Goal: Contribute content: Contribute content

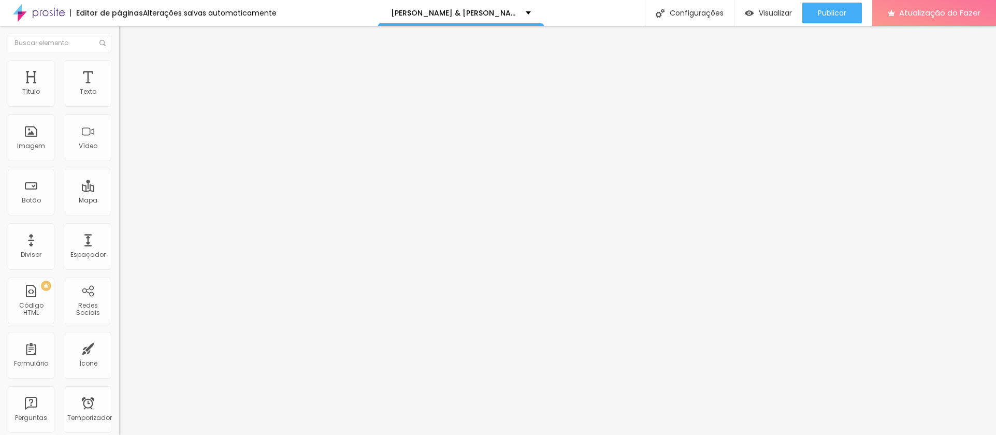
click at [119, 66] on img at bounding box center [123, 64] width 9 height 9
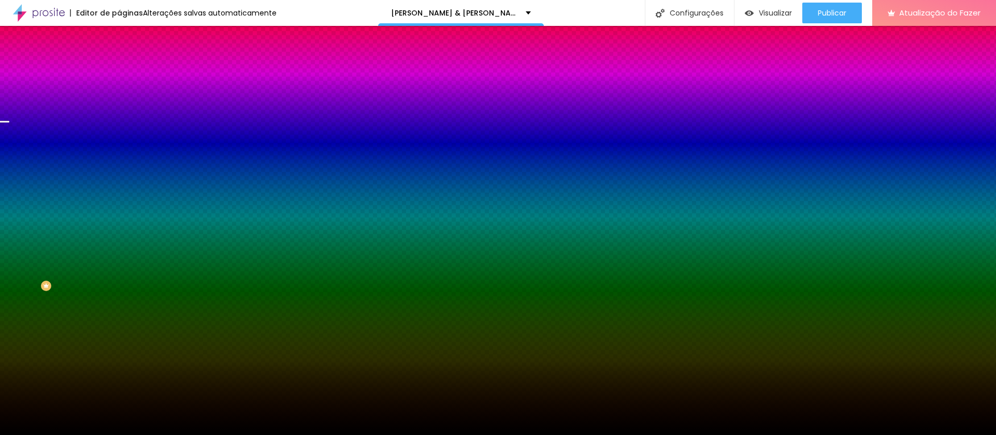
click at [125, 95] on font "Trocar imagem" at bounding box center [150, 90] width 50 height 9
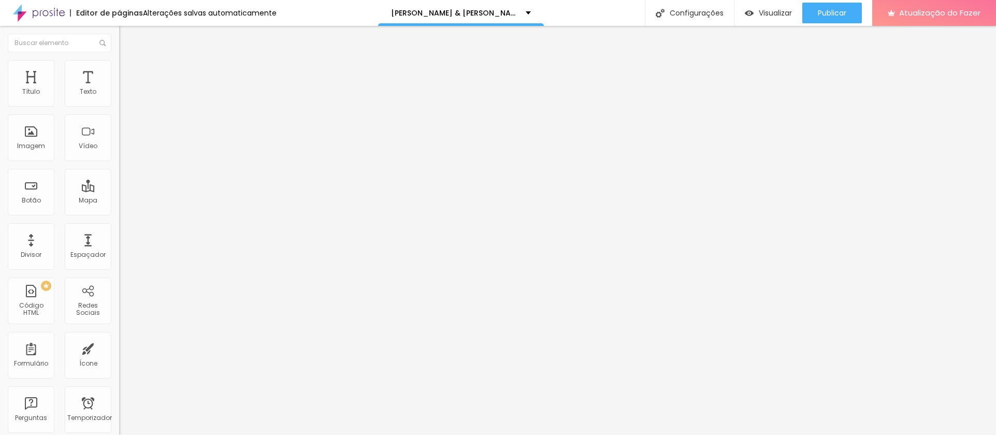
click at [119, 94] on span "Encaixotado" at bounding box center [139, 89] width 40 height 9
click at [119, 110] on font "Completo" at bounding box center [135, 106] width 32 height 9
click at [119, 100] on font "Encaixotado" at bounding box center [139, 96] width 40 height 9
click at [119, 62] on img at bounding box center [123, 64] width 9 height 9
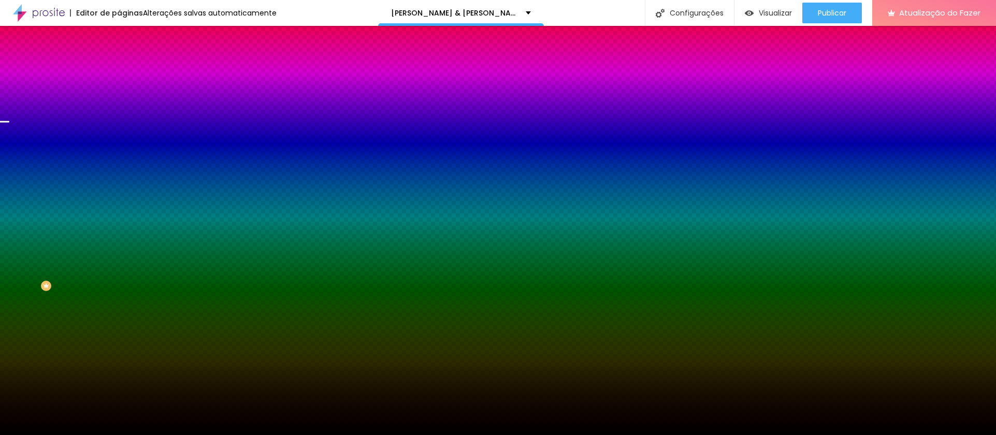
click at [119, 108] on span "Paralaxe" at bounding box center [132, 103] width 27 height 9
click at [119, 114] on font "Nenhum" at bounding box center [132, 109] width 27 height 9
click at [119, 124] on font "Paralaxe" at bounding box center [132, 119] width 27 height 9
click at [125, 95] on font "Trocar imagem" at bounding box center [150, 90] width 50 height 9
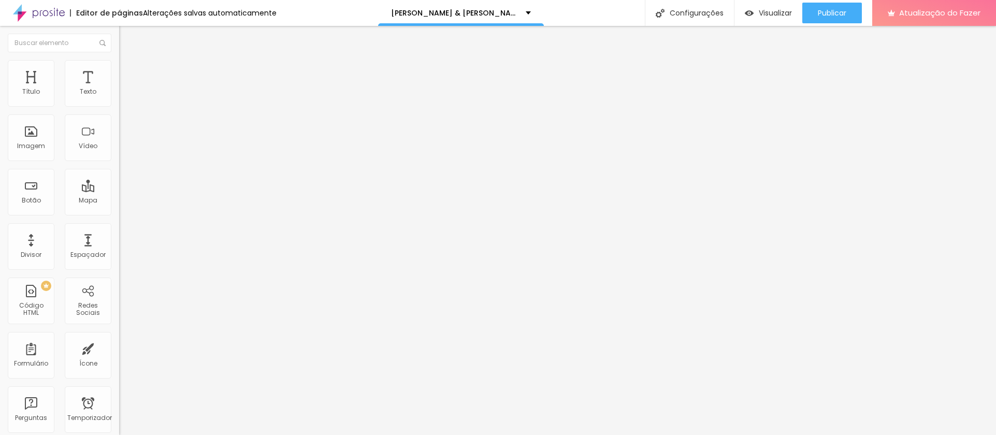
click at [119, 65] on li "Estilo" at bounding box center [178, 65] width 119 height 10
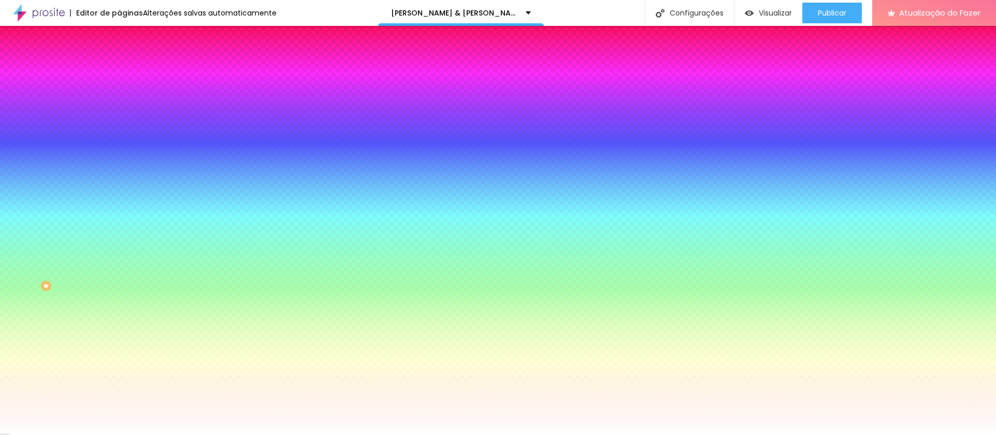
click at [119, 70] on img at bounding box center [123, 74] width 9 height 9
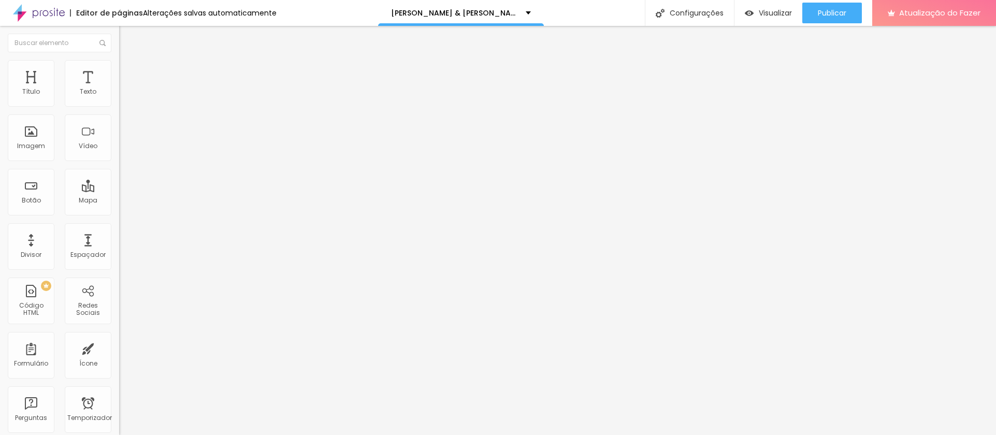
click at [125, 89] on font "Trocar imagem" at bounding box center [150, 84] width 50 height 9
click at [119, 60] on li "Avançado" at bounding box center [178, 65] width 119 height 10
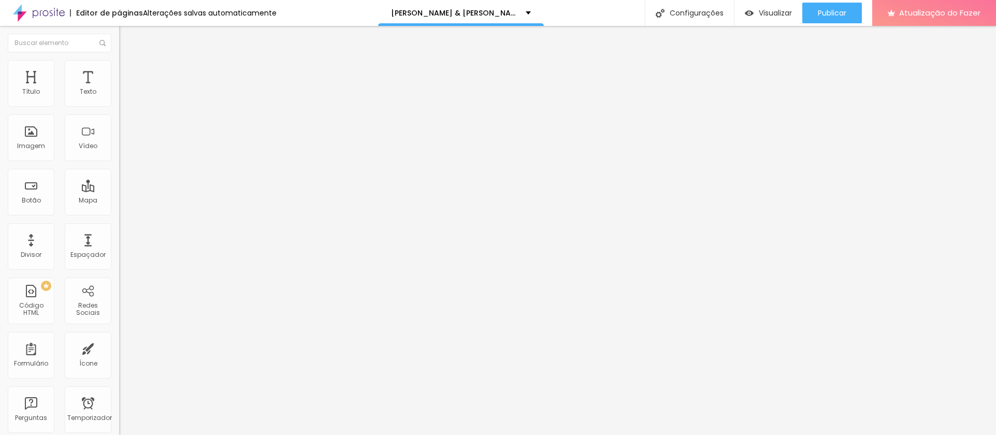
click at [119, 59] on img at bounding box center [123, 54] width 9 height 9
click at [125, 89] on font "Trocar imagem" at bounding box center [150, 84] width 50 height 9
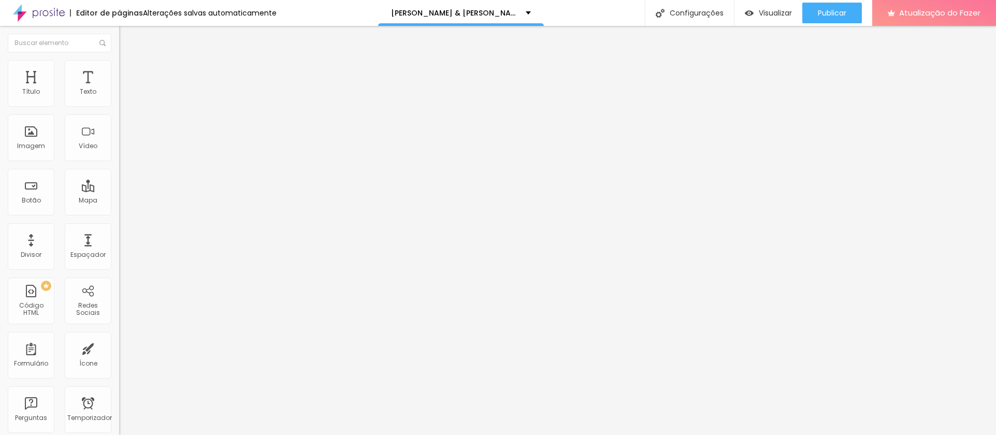
scroll to position [191, 0]
click at [119, 64] on img at bounding box center [123, 64] width 9 height 9
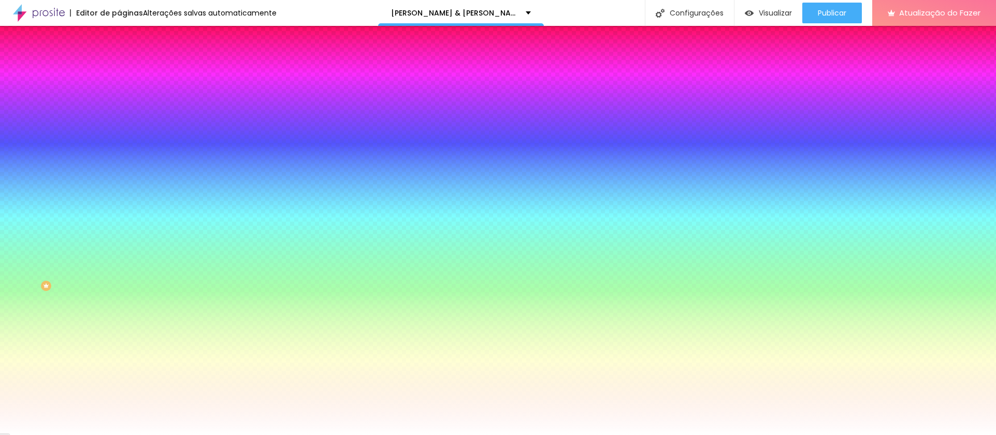
click at [119, 60] on li "Conteúdo" at bounding box center [178, 55] width 119 height 10
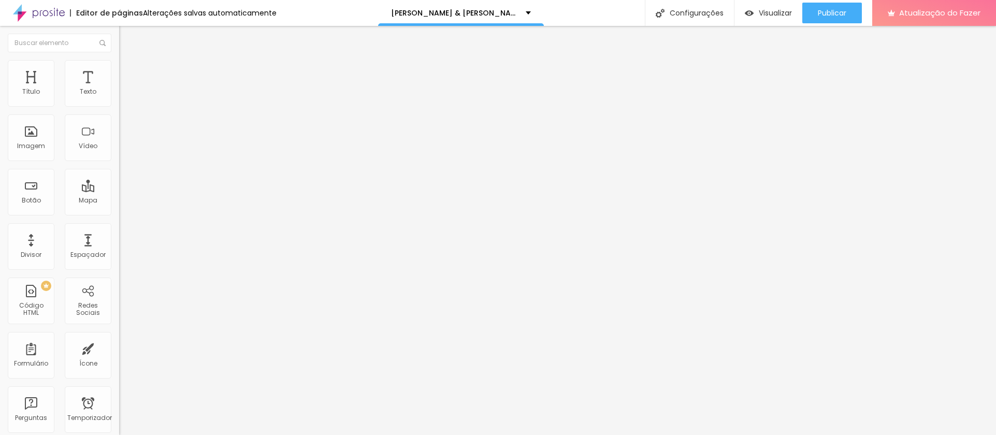
click at [127, 37] on img "button" at bounding box center [131, 38] width 8 height 8
click at [125, 89] on font "Adicionar imagem" at bounding box center [155, 84] width 61 height 9
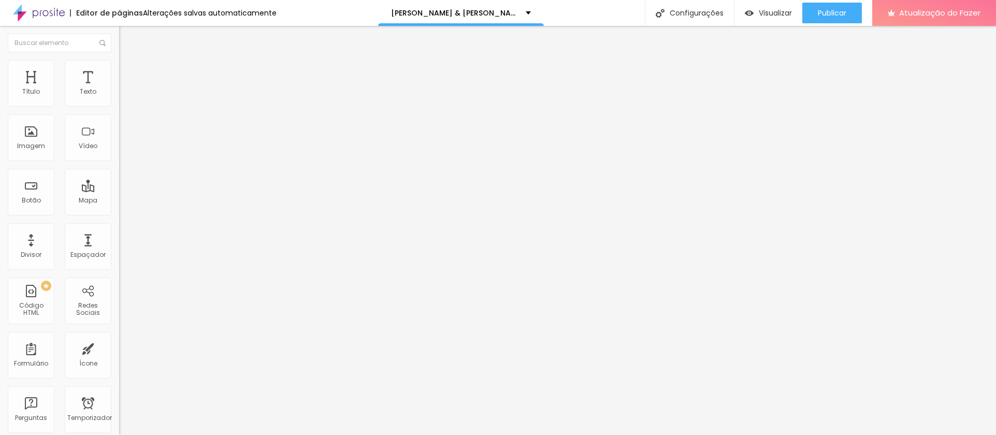
click at [119, 88] on div "Adicionar imagem" at bounding box center [178, 84] width 119 height 7
click at [125, 89] on font "Adicionar imagem" at bounding box center [155, 84] width 61 height 9
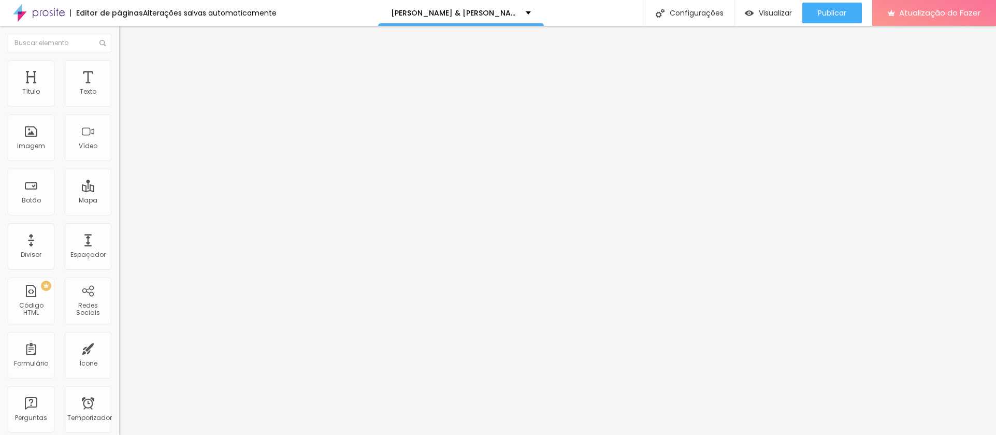
click at [125, 89] on font "Adicionar imagem" at bounding box center [155, 84] width 61 height 9
click at [26, 150] on font "Imagem" at bounding box center [31, 145] width 28 height 9
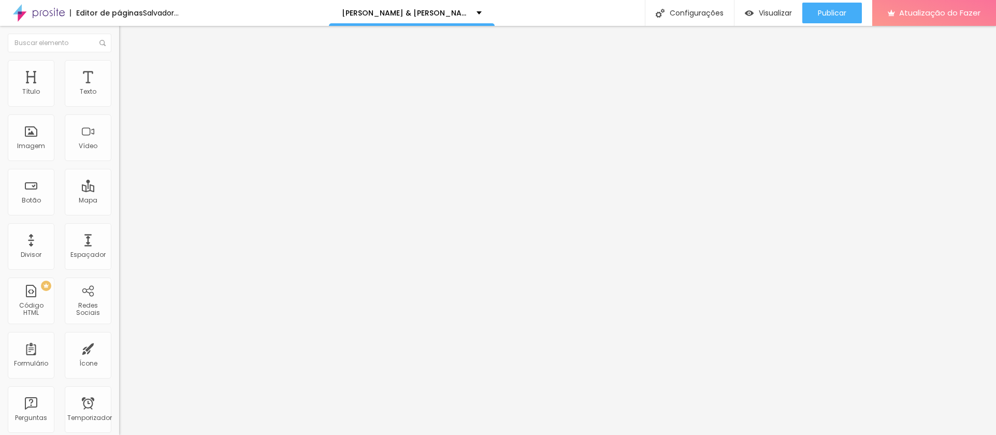
click at [125, 89] on font "Adicionar imagem" at bounding box center [155, 84] width 61 height 9
click at [37, 161] on div "Imagem" at bounding box center [31, 137] width 47 height 47
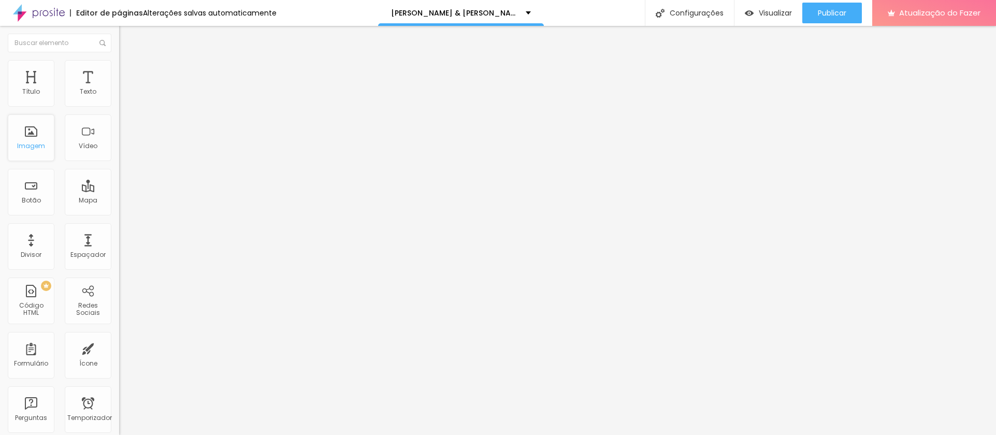
click at [37, 161] on div "Imagem" at bounding box center [31, 137] width 47 height 47
drag, startPoint x: 37, startPoint y: 191, endPoint x: 1, endPoint y: 185, distance: 37.2
click at [1, 185] on div "Título Texto Imagem Vídeo Botão Mapa Divisor Espaçador PREMIUM Código HTML Rede…" at bounding box center [59, 304] width 119 height 489
click at [125, 89] on font "Adicionar imagem" at bounding box center [155, 84] width 61 height 9
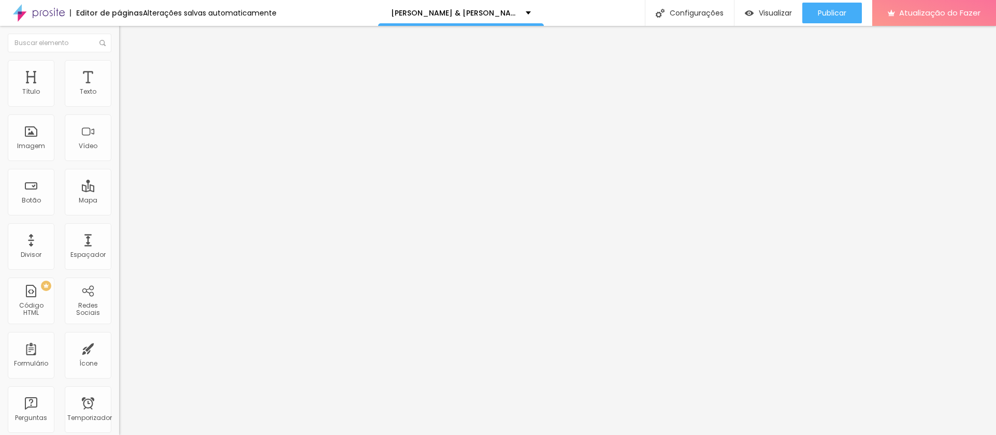
click at [125, 89] on font "Adicionar imagem" at bounding box center [155, 84] width 61 height 9
click at [119, 89] on span "Adicionar imagem" at bounding box center [152, 84] width 67 height 9
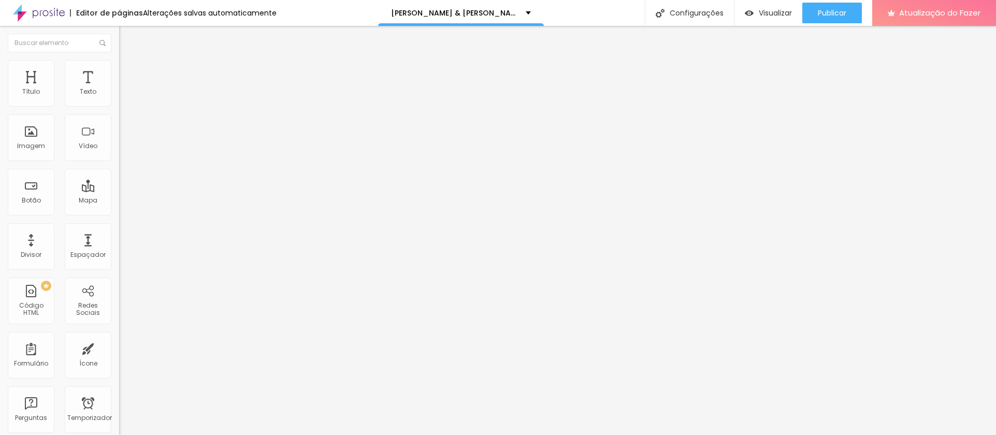
click at [125, 89] on font "Trocar imagem" at bounding box center [150, 84] width 50 height 9
drag, startPoint x: 906, startPoint y: 385, endPoint x: 906, endPoint y: 390, distance: 5.2
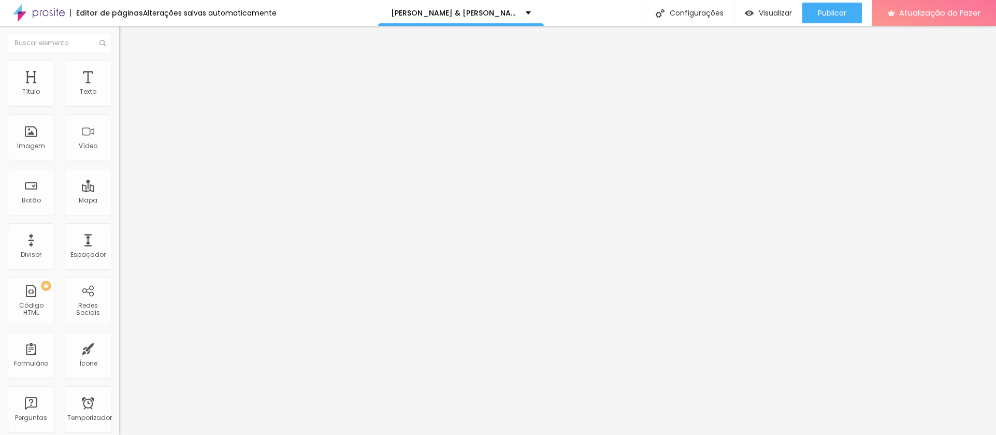
click at [41, 150] on font "Imagem" at bounding box center [31, 145] width 28 height 9
click at [125, 89] on font "Trocar imagem" at bounding box center [150, 84] width 50 height 9
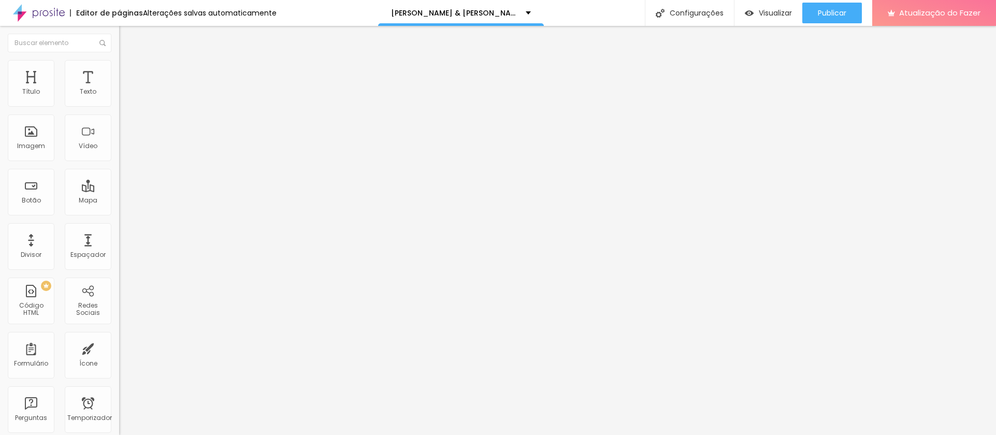
click at [119, 89] on span "Trocar imagem" at bounding box center [147, 84] width 56 height 9
click at [125, 89] on font "Trocar imagem" at bounding box center [150, 84] width 50 height 9
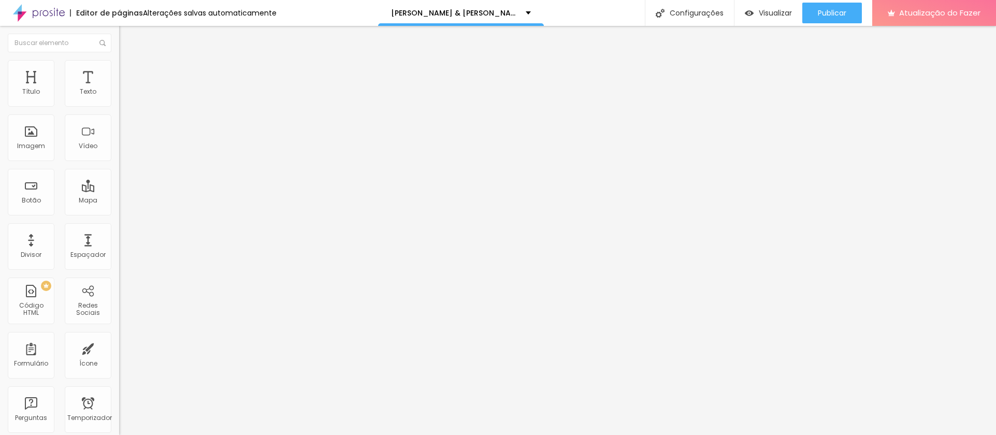
click at [119, 89] on span "Trocar imagem" at bounding box center [147, 84] width 56 height 9
click at [119, 89] on span "Adicionar imagem" at bounding box center [152, 84] width 67 height 9
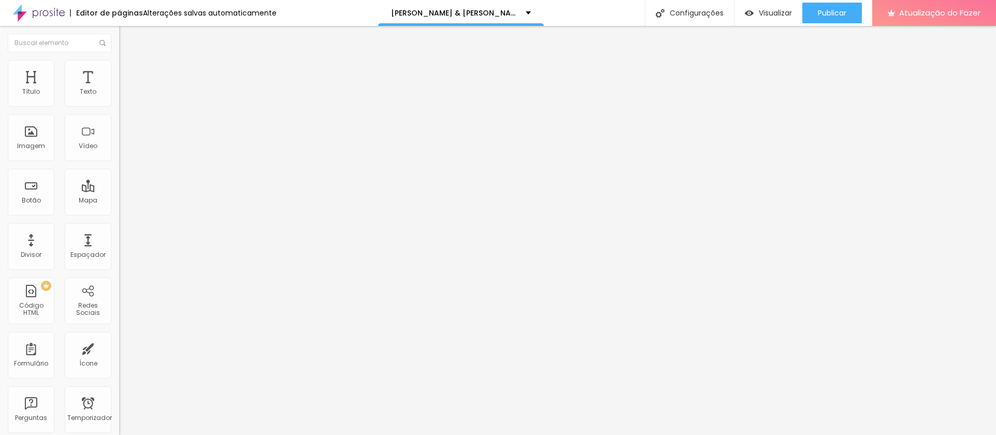
click at [125, 89] on font "Trocar imagem" at bounding box center [150, 84] width 50 height 9
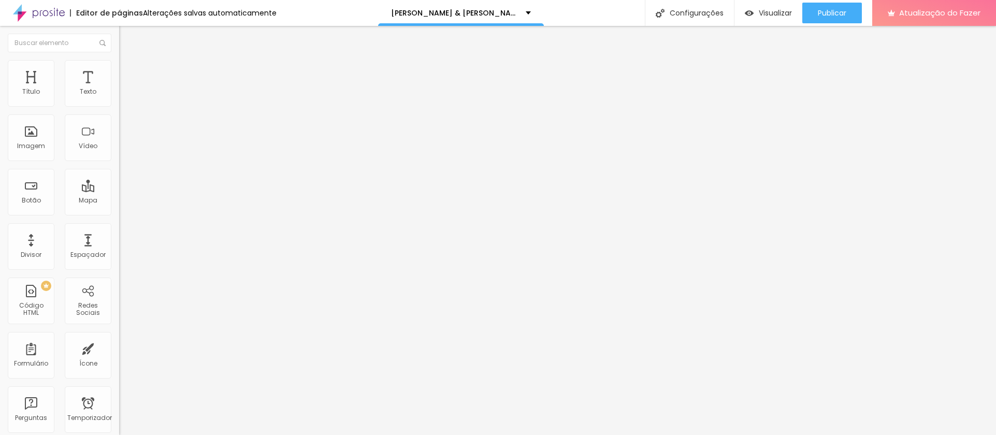
click at [125, 89] on font "Trocar imagem" at bounding box center [150, 84] width 50 height 9
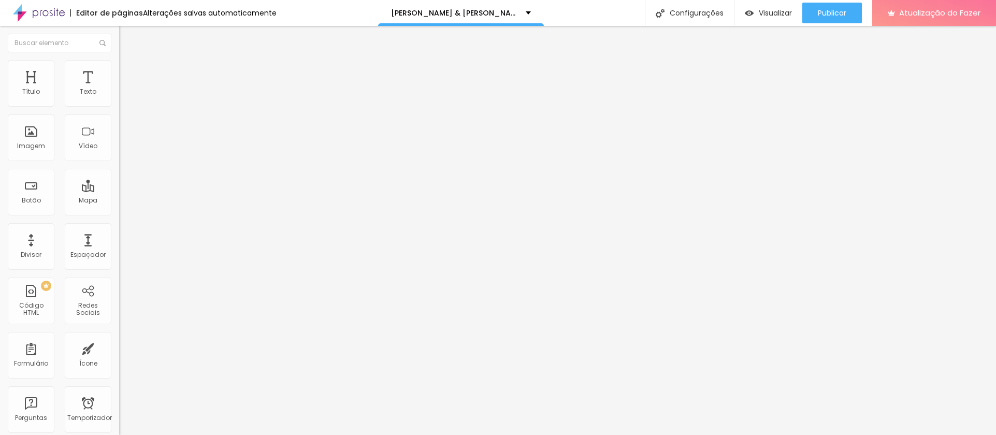
click at [125, 89] on font "Trocar imagem" at bounding box center [150, 84] width 50 height 9
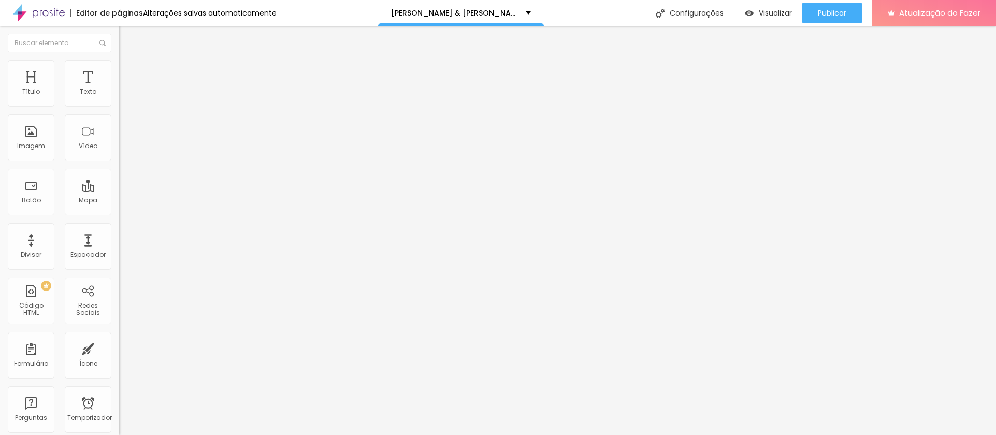
click at [119, 89] on span "Trocar imagem" at bounding box center [147, 84] width 56 height 9
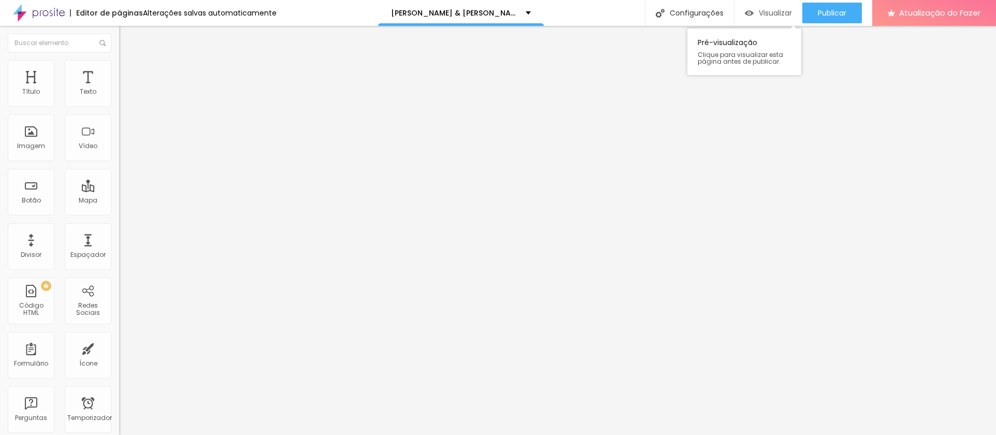
click at [784, 16] on font "Visualizar" at bounding box center [775, 13] width 33 height 10
click at [125, 89] on font "Trocar imagem" at bounding box center [150, 84] width 50 height 9
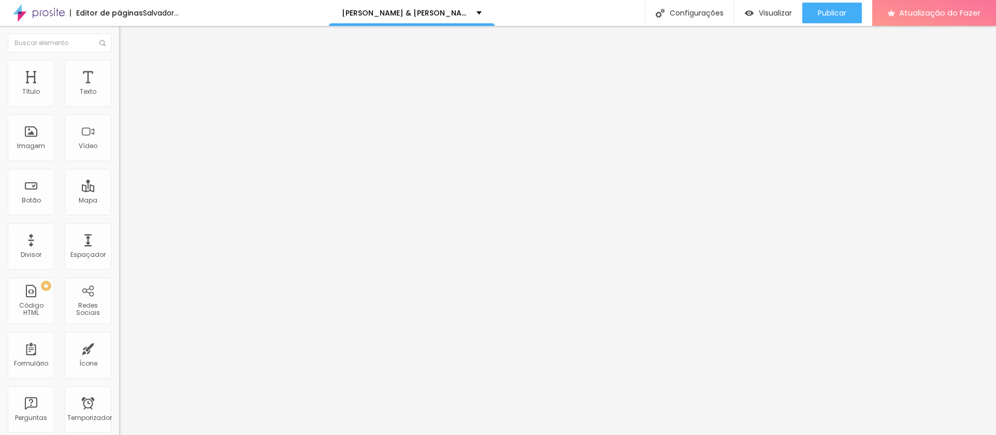
click at [125, 89] on font "Trocar imagem" at bounding box center [150, 84] width 50 height 9
click at [119, 162] on span "1:1 Quadrado" at bounding box center [139, 157] width 41 height 9
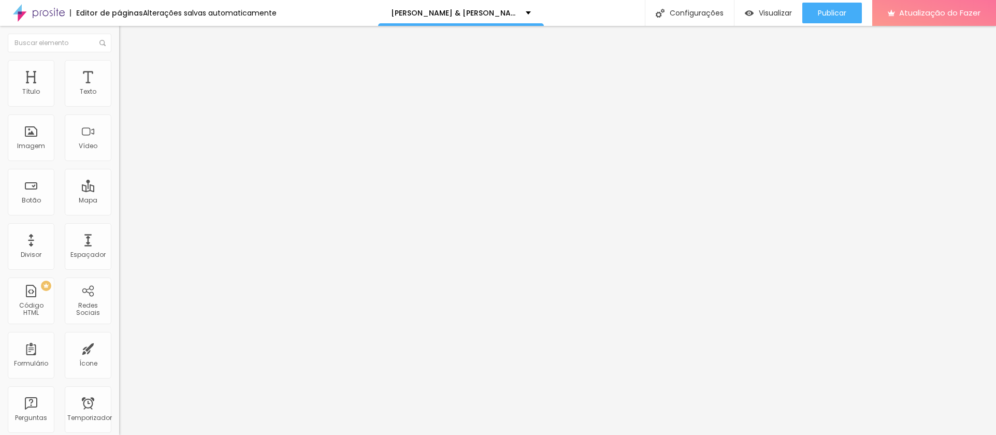
click at [142, 175] on font "4:3" at bounding box center [146, 170] width 9 height 9
click at [119, 184] on span "Quadrado" at bounding box center [136, 180] width 34 height 9
click at [119, 148] on img at bounding box center [122, 143] width 7 height 7
click at [119, 139] on img at bounding box center [122, 135] width 7 height 7
click at [125, 89] on font "Trocar imagem" at bounding box center [150, 84] width 50 height 9
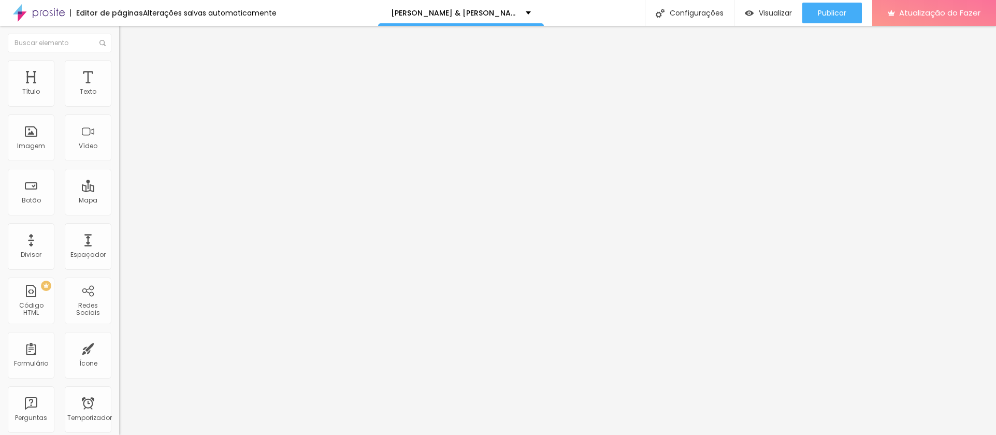
scroll to position [216, 0]
click at [38, 161] on div "Imagem" at bounding box center [31, 137] width 47 height 47
click at [119, 89] on span "Trocar imagem" at bounding box center [147, 84] width 56 height 9
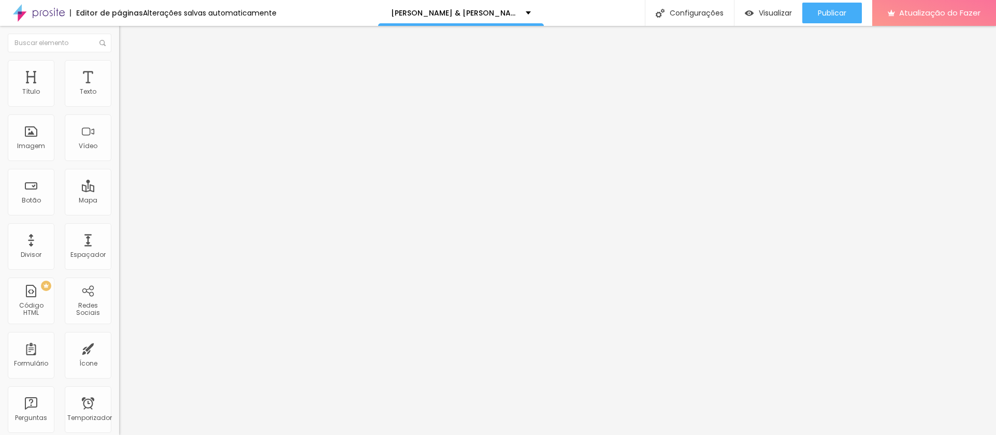
scroll to position [0, 0]
click at [125, 89] on font "Trocar imagem" at bounding box center [150, 84] width 50 height 9
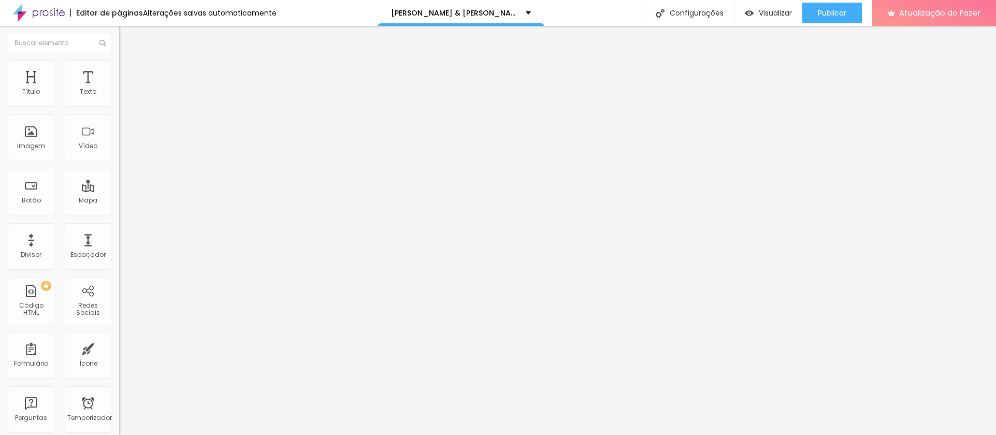
click at [125, 89] on font "Trocar imagem" at bounding box center [150, 84] width 50 height 9
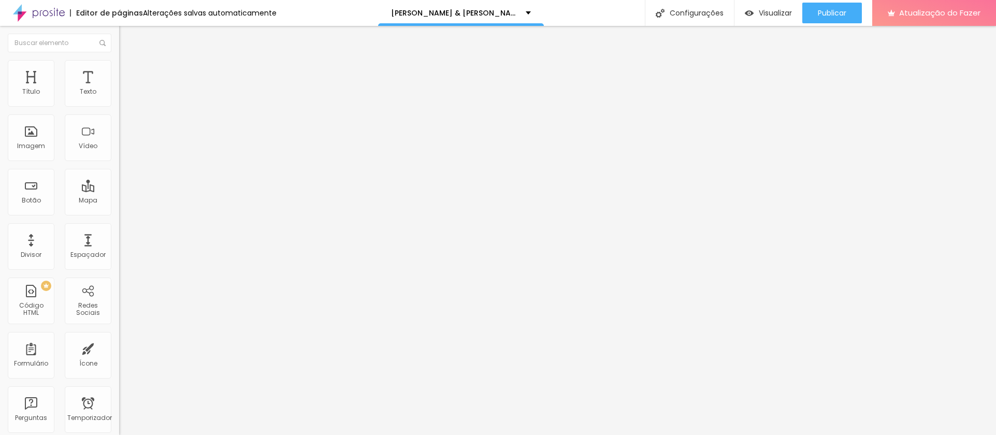
click at [125, 89] on font "Trocar imagem" at bounding box center [150, 84] width 50 height 9
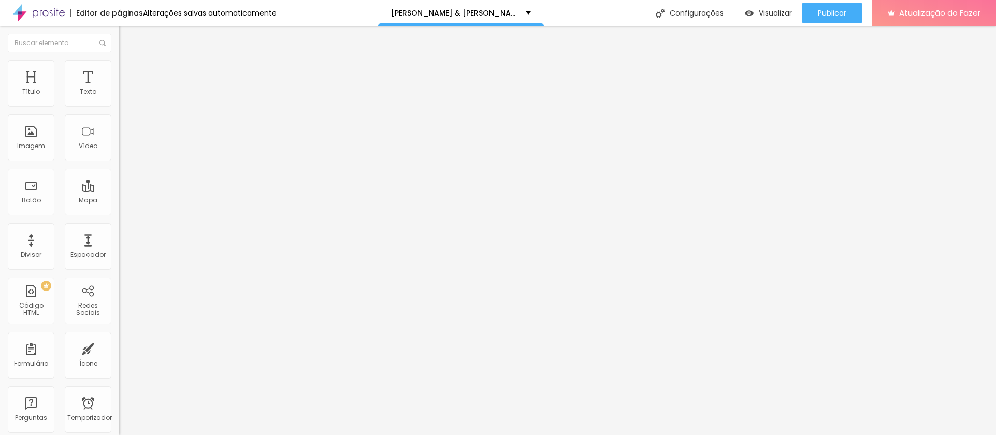
scroll to position [2578, 0]
click at [119, 190] on div "Proporção 1:1 Quadrado Cinema 16:9 Padrão 4:3 Quadrado 1:1 Original" at bounding box center [178, 169] width 119 height 41
click at [119, 162] on span "1:1 Quadrado" at bounding box center [139, 157] width 41 height 9
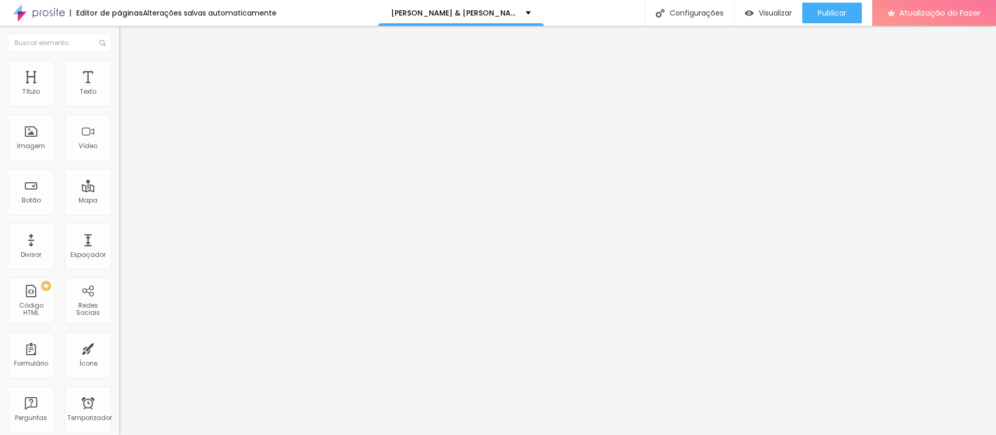
click at [119, 191] on font "Original" at bounding box center [131, 186] width 25 height 9
click at [48, 161] on div "Imagem" at bounding box center [31, 137] width 47 height 47
click at [30, 150] on font "Imagem" at bounding box center [31, 145] width 28 height 9
click at [119, 89] on span "Trocar imagem" at bounding box center [147, 84] width 56 height 9
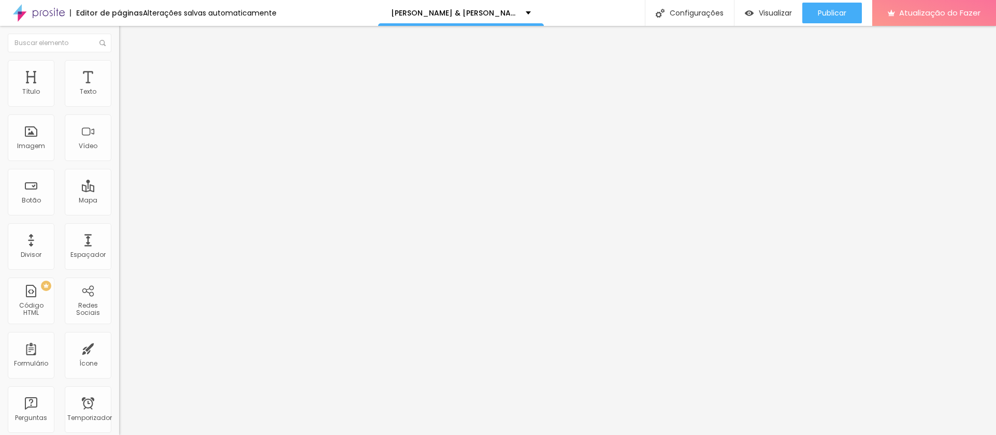
click at [119, 162] on span "Original" at bounding box center [131, 157] width 25 height 9
click at [128, 191] on font "Original" at bounding box center [140, 186] width 25 height 9
click at [125, 89] on font "Trocar imagem" at bounding box center [150, 84] width 50 height 9
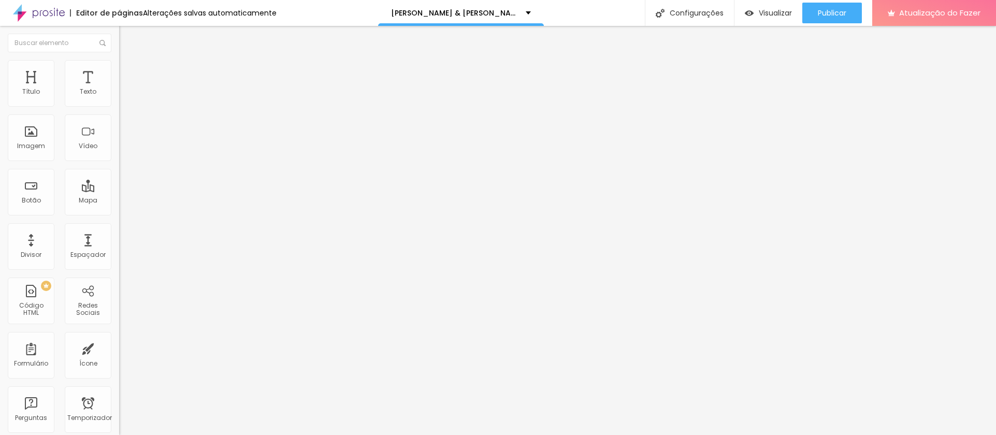
scroll to position [56, 0]
click at [119, 162] on span "Original" at bounding box center [131, 157] width 25 height 9
click at [119, 181] on span "Quadrado" at bounding box center [136, 176] width 34 height 9
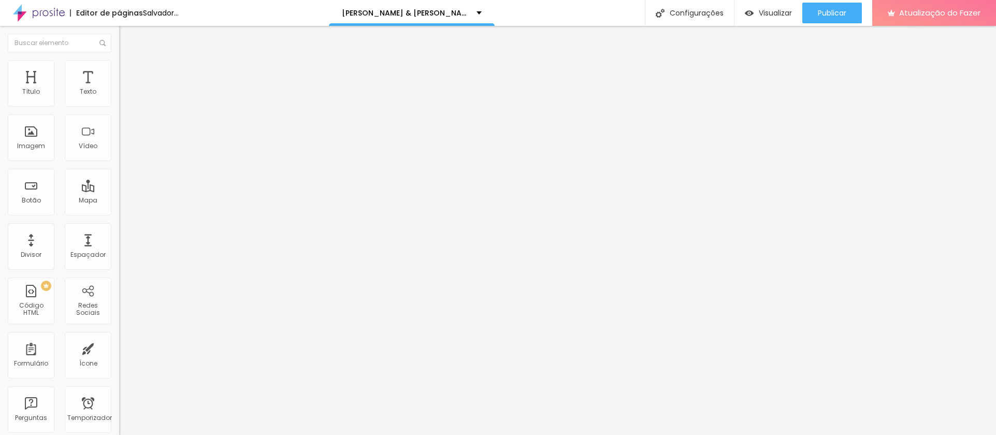
click at [125, 89] on font "Trocar imagem" at bounding box center [150, 84] width 50 height 9
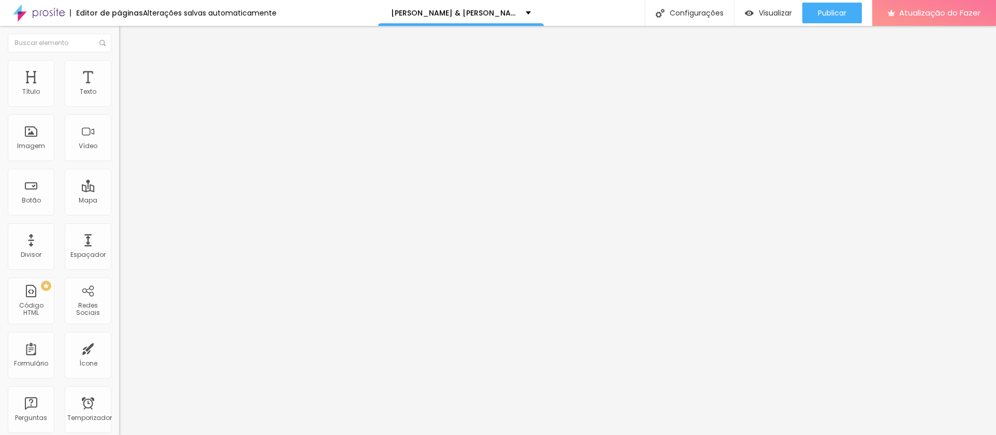
click at [835, 3] on div "Publicar" at bounding box center [832, 13] width 28 height 21
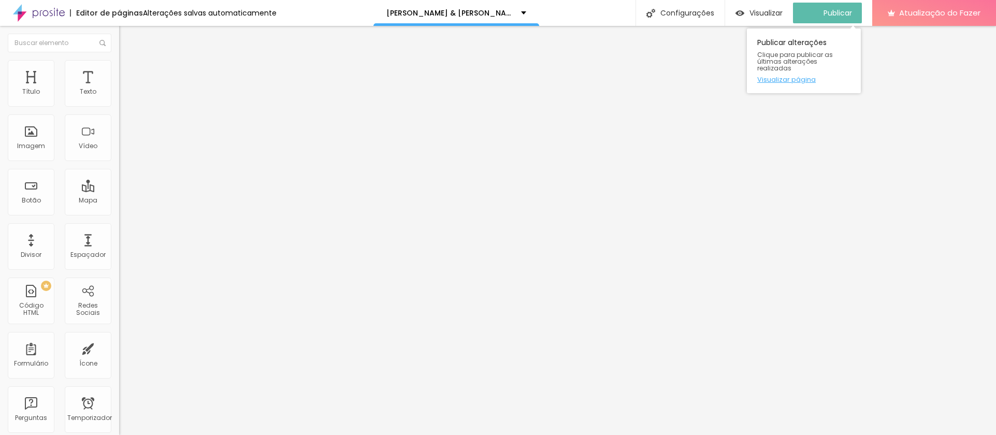
click at [791, 75] on font "Visualizar página" at bounding box center [786, 80] width 59 height 10
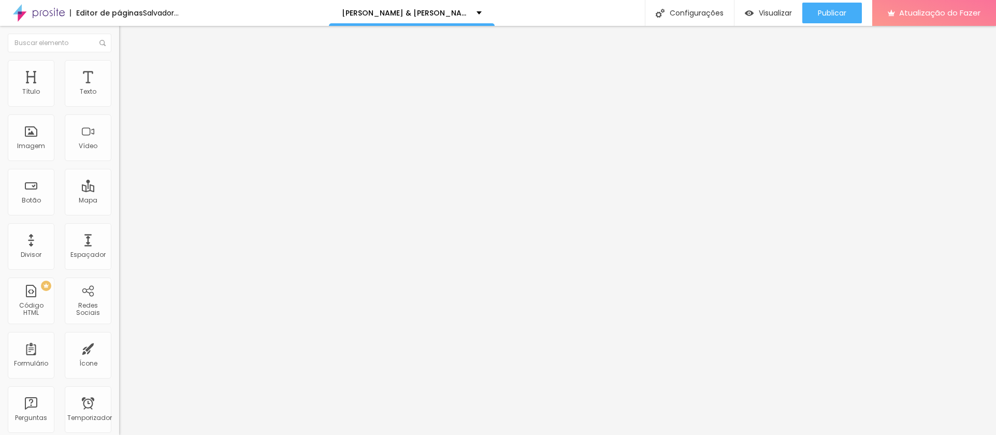
click at [123, 96] on icon "button" at bounding box center [126, 93] width 6 height 6
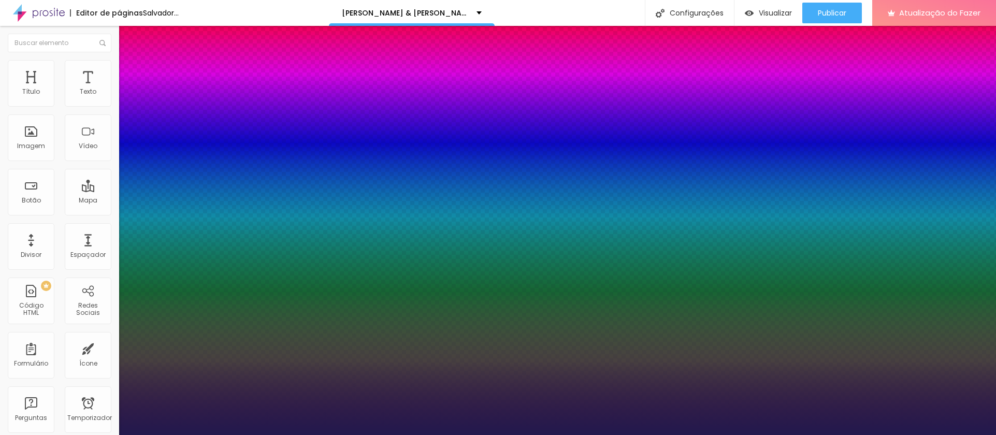
type input "1"
type input "16"
type input "1"
type input "42"
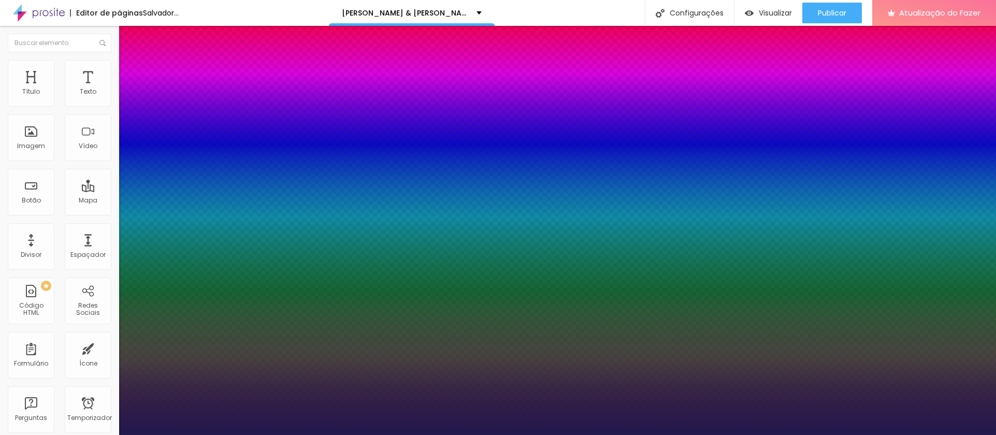
type input "1"
type input "48"
type input "1"
type input "44"
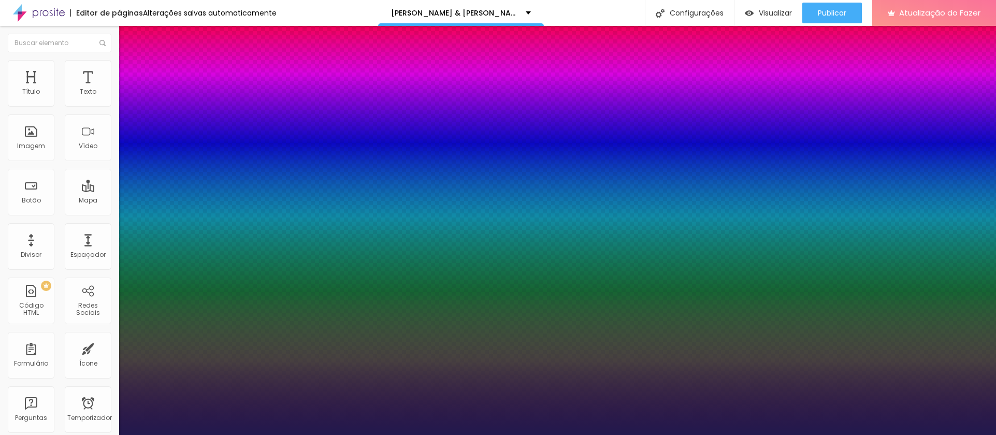
type input "44"
type input "1"
type input "43"
type input "1"
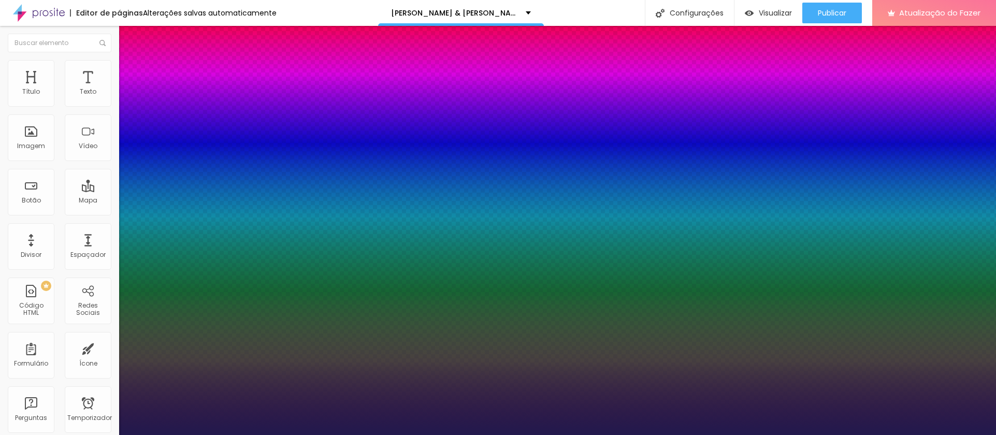
type input "42"
type input "1"
type input "43"
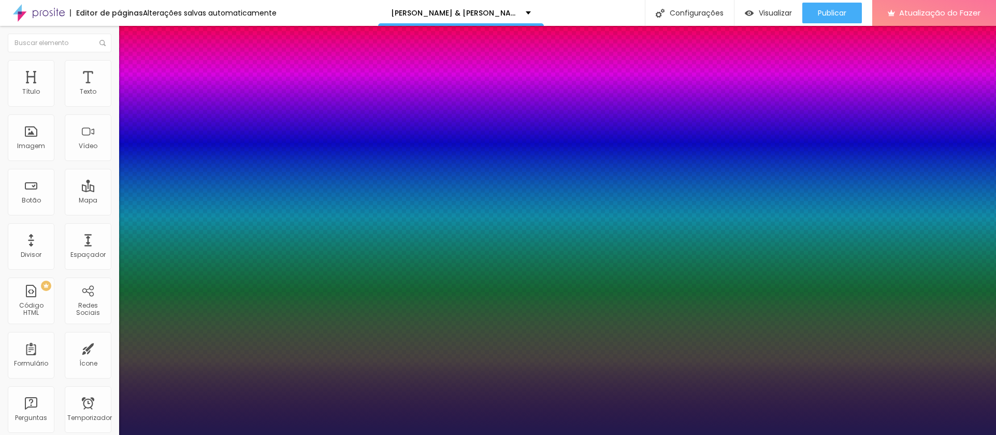
type input "1"
drag, startPoint x: 137, startPoint y: 176, endPoint x: 162, endPoint y: 178, distance: 24.9
type input "43"
type input "1"
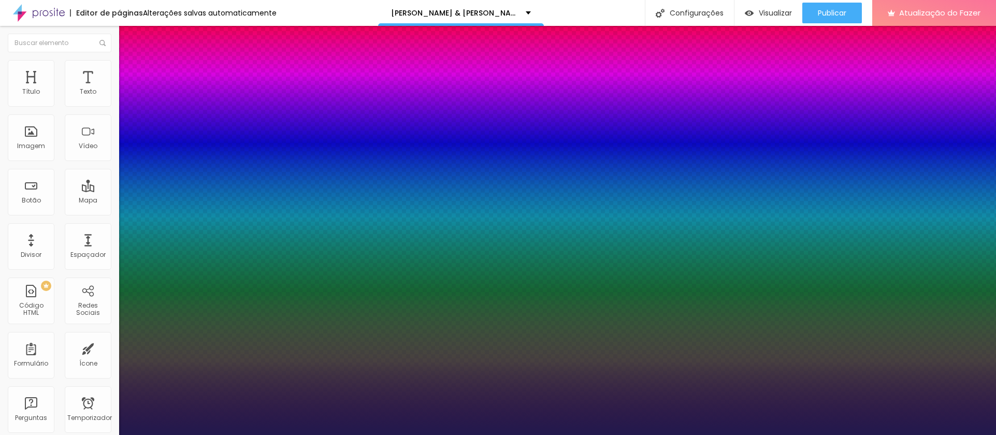
click at [368, 435] on div at bounding box center [498, 435] width 996 height 0
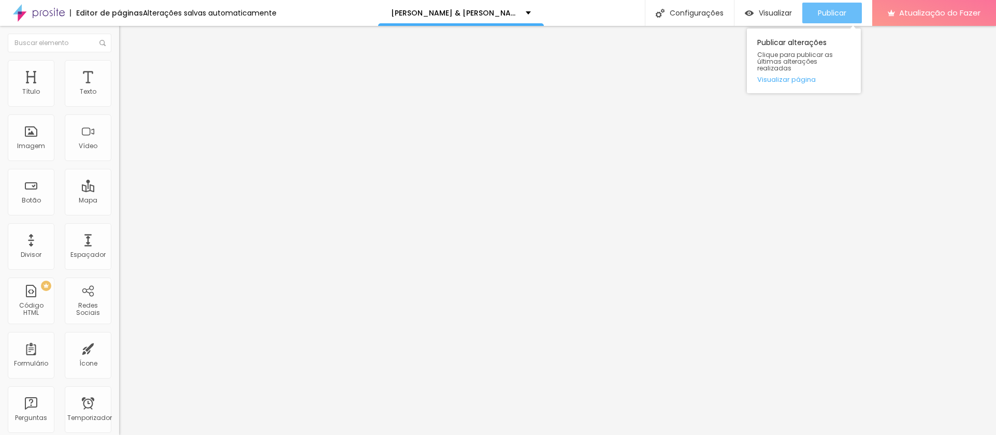
click at [825, 13] on font "Publicar" at bounding box center [832, 13] width 28 height 10
